Goal: Go to known website: Access a specific website the user already knows

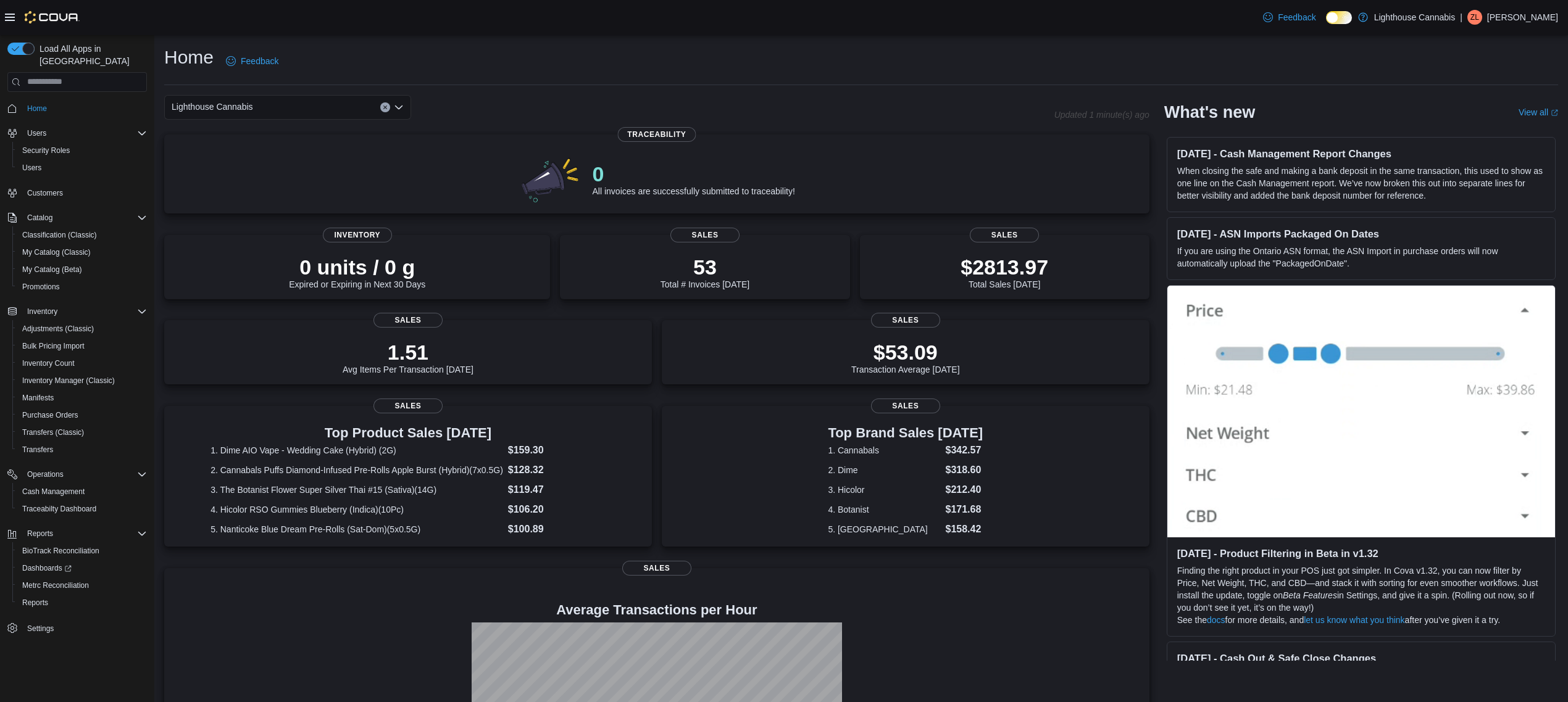
scroll to position [132, 0]
